Goal: Task Accomplishment & Management: Manage account settings

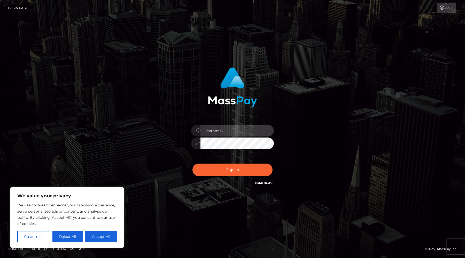
type input "eXo5OGM0azY5YkBwcml2YXRlcmVsYXkuYXBwbGVpZC5jb20="
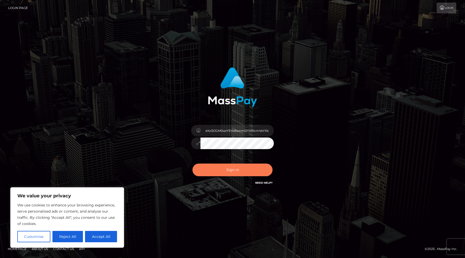
click at [228, 169] on button "Sign in" at bounding box center [232, 170] width 80 height 13
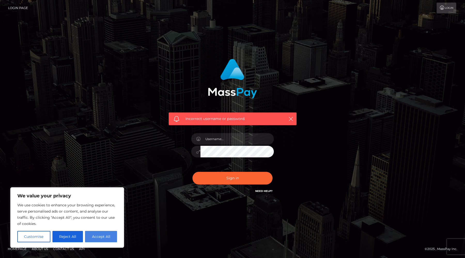
click at [105, 237] on button "Accept All" at bounding box center [101, 236] width 32 height 11
checkbox input "true"
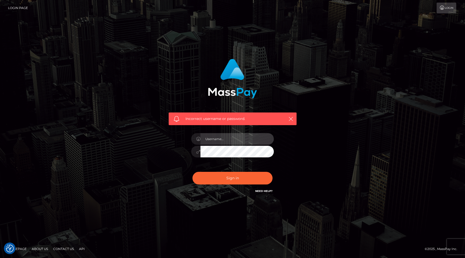
click at [227, 140] on input "text" at bounding box center [236, 139] width 73 height 12
click at [291, 185] on div "Incorrect username or password." at bounding box center [233, 126] width 136 height 143
click at [265, 192] on link "Need Help?" at bounding box center [263, 191] width 17 height 3
click at [380, 24] on div "Incorrect username or password." at bounding box center [232, 129] width 465 height 226
